Goal: Information Seeking & Learning: Understand process/instructions

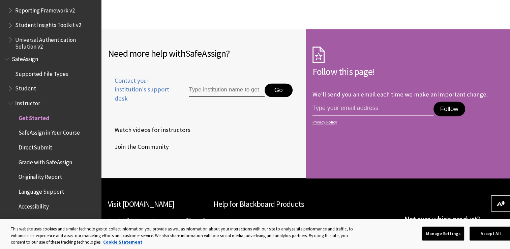
scroll to position [1056, 0]
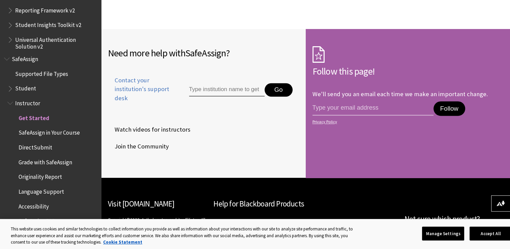
click at [231, 91] on input "Type institution name to get support" at bounding box center [226, 89] width 75 height 13
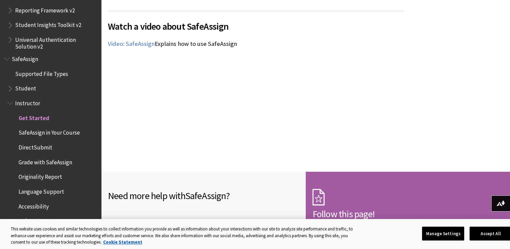
scroll to position [914, 0]
click at [11, 90] on span "Book outline for Blackboard SafeAssign" at bounding box center [10, 87] width 7 height 8
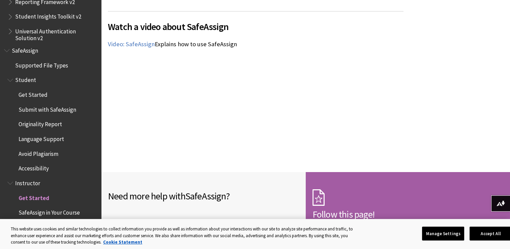
scroll to position [811, 0]
click at [35, 104] on ul "Get Started Submit with SafeAssign Originality Report Language Support Avoid Pl…" at bounding box center [52, 130] width 90 height 85
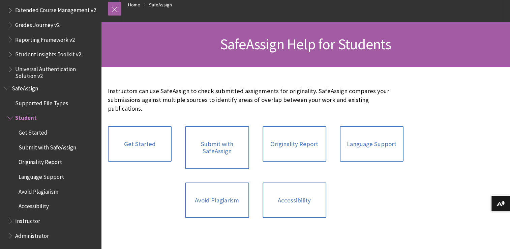
scroll to position [76, 0]
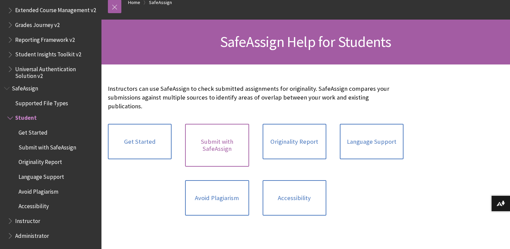
click at [226, 153] on link "Submit with SafeAssign" at bounding box center [217, 145] width 64 height 43
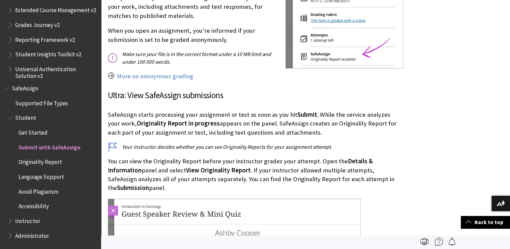
scroll to position [900, 0]
click at [287, 143] on p "Your instructor decides whether you can see Originality Reports for your assign…" at bounding box center [255, 146] width 295 height 7
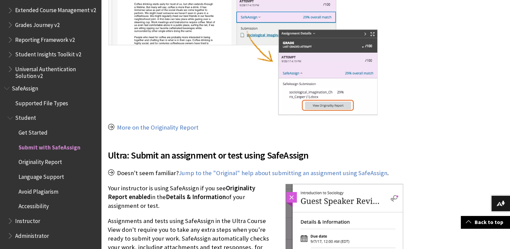
scroll to position [664, 0]
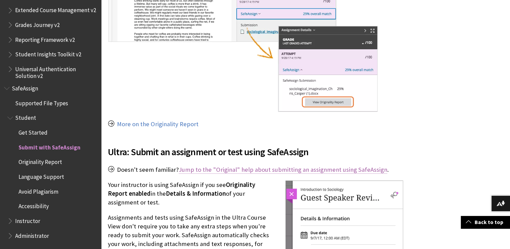
click at [223, 165] on link "Jump to the "Original" help about submitting an assignment using SafeAssign" at bounding box center [283, 169] width 209 height 8
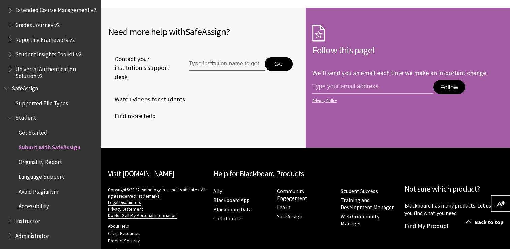
scroll to position [1612, 0]
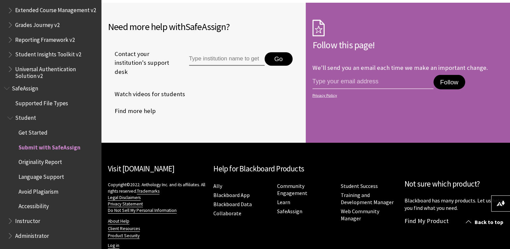
click at [43, 160] on span "Originality Report" at bounding box center [40, 160] width 43 height 9
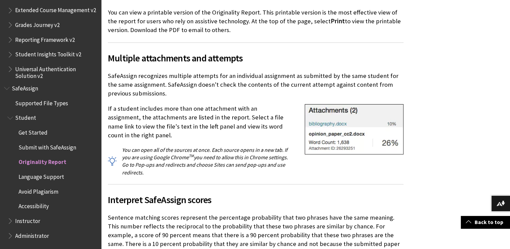
scroll to position [1835, 0]
